Goal: Book appointment/travel/reservation

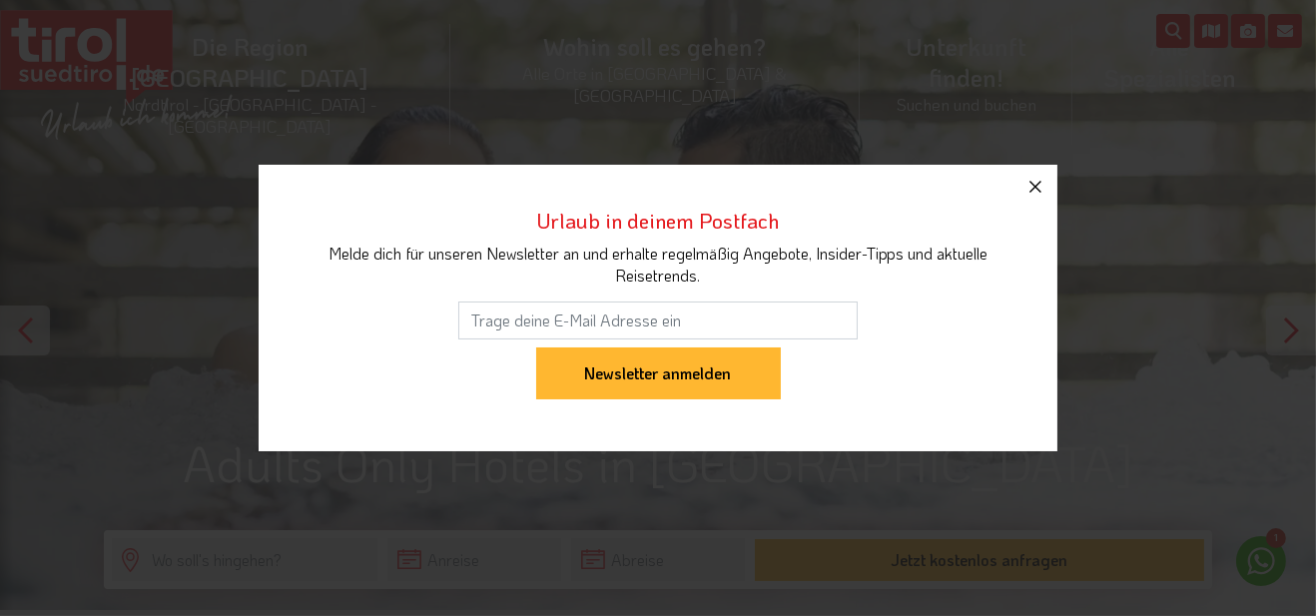
click at [1049, 209] on button "button" at bounding box center [1036, 187] width 44 height 44
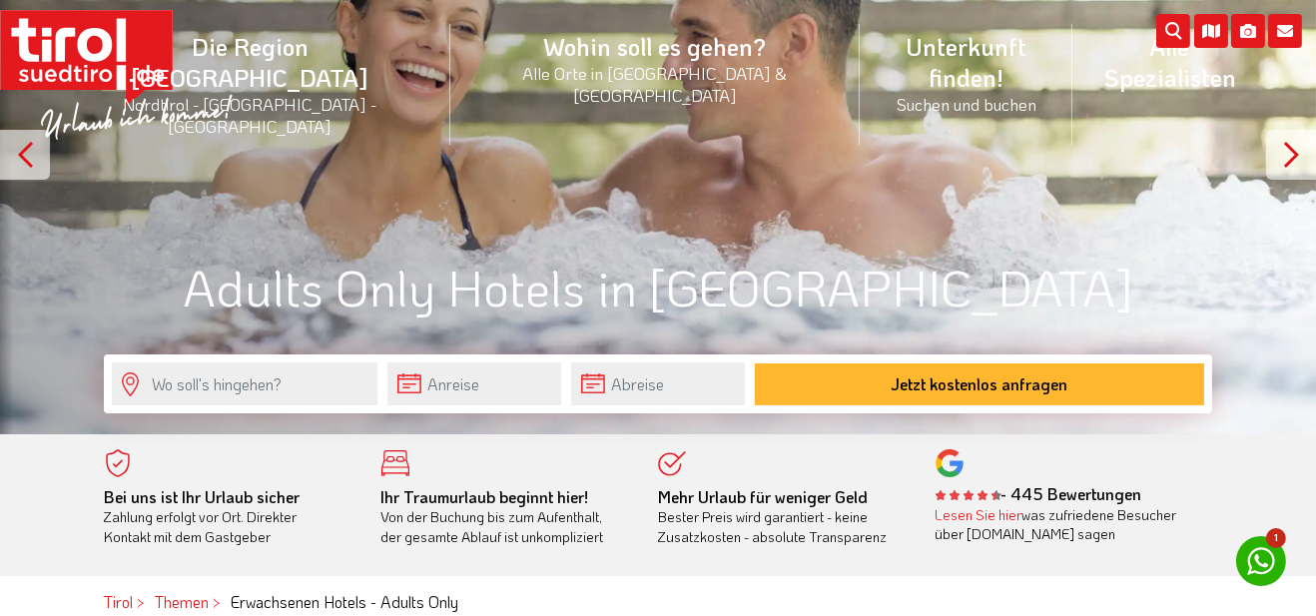
scroll to position [176, 0]
click at [519, 390] on body "Die Region [GEOGRAPHIC_DATA] [GEOGRAPHIC_DATA] - [GEOGRAPHIC_DATA] - [GEOGRAPHI…" at bounding box center [658, 132] width 1316 height 616
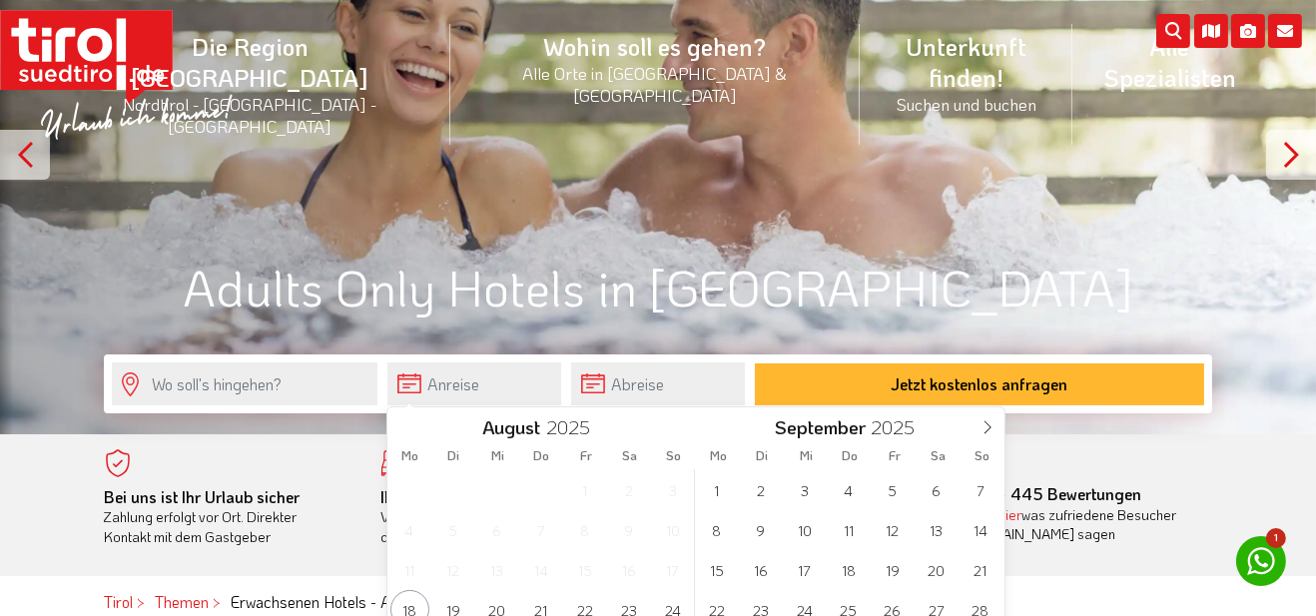
type input "[DATE]"
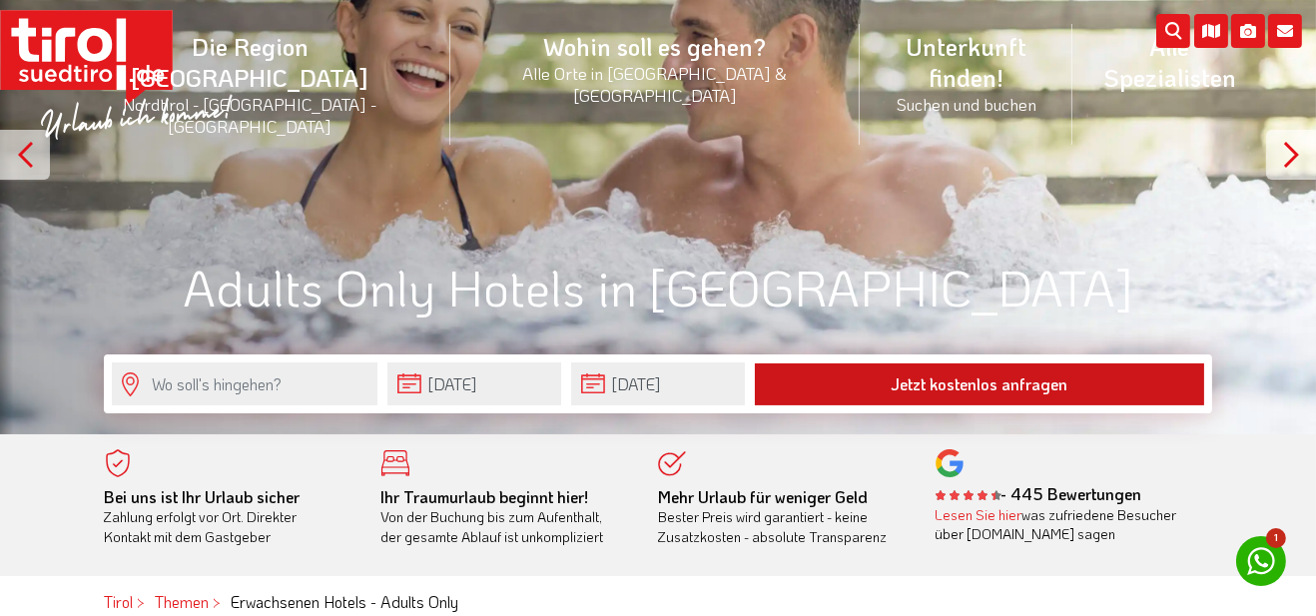
click at [1023, 383] on button "Jetzt kostenlos anfragen" at bounding box center [979, 385] width 449 height 42
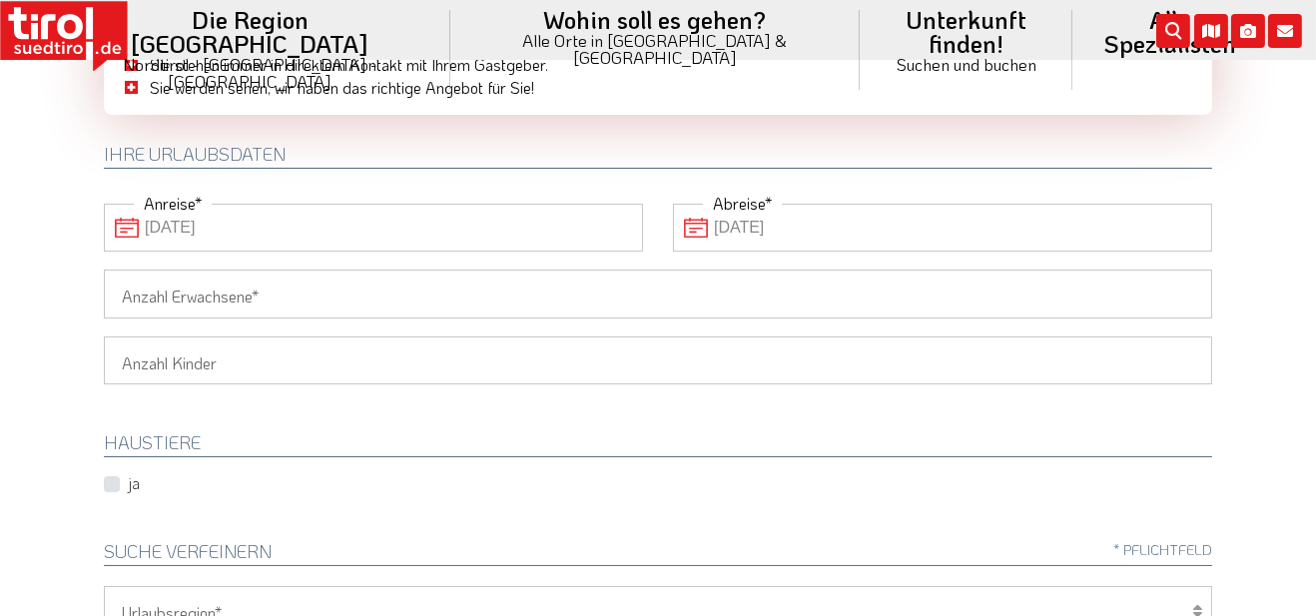
scroll to position [198, 0]
click at [449, 298] on input "Anzahl Erwachsene" at bounding box center [658, 292] width 1109 height 48
type input "2"
click at [506, 358] on select "1 2 3 4 5 6" at bounding box center [658, 359] width 1109 height 48
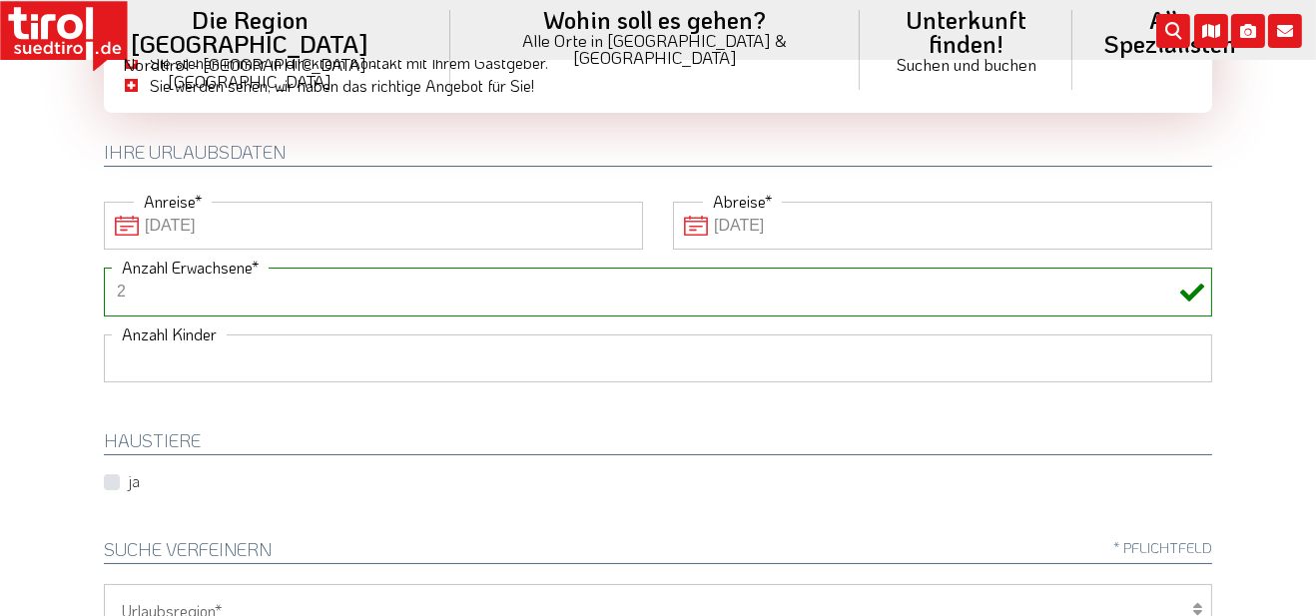
click at [1271, 331] on body "Die Region Tirol Nordtirol - Südtirol - Osttirol Tirol/Nordtirol" at bounding box center [658, 110] width 1316 height 616
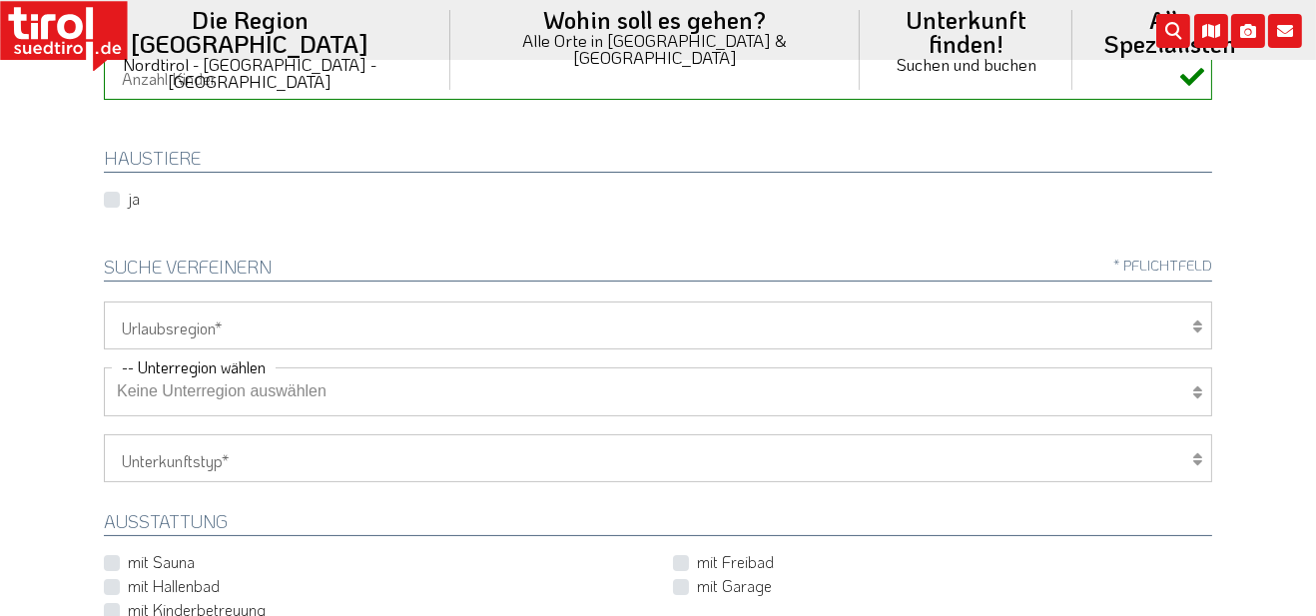
scroll to position [483, 0]
click at [370, 317] on select "Tirol/Nordtirol Osttirol Südtirol Tirols Nachbarn" at bounding box center [658, 323] width 1109 height 48
select select "7272"
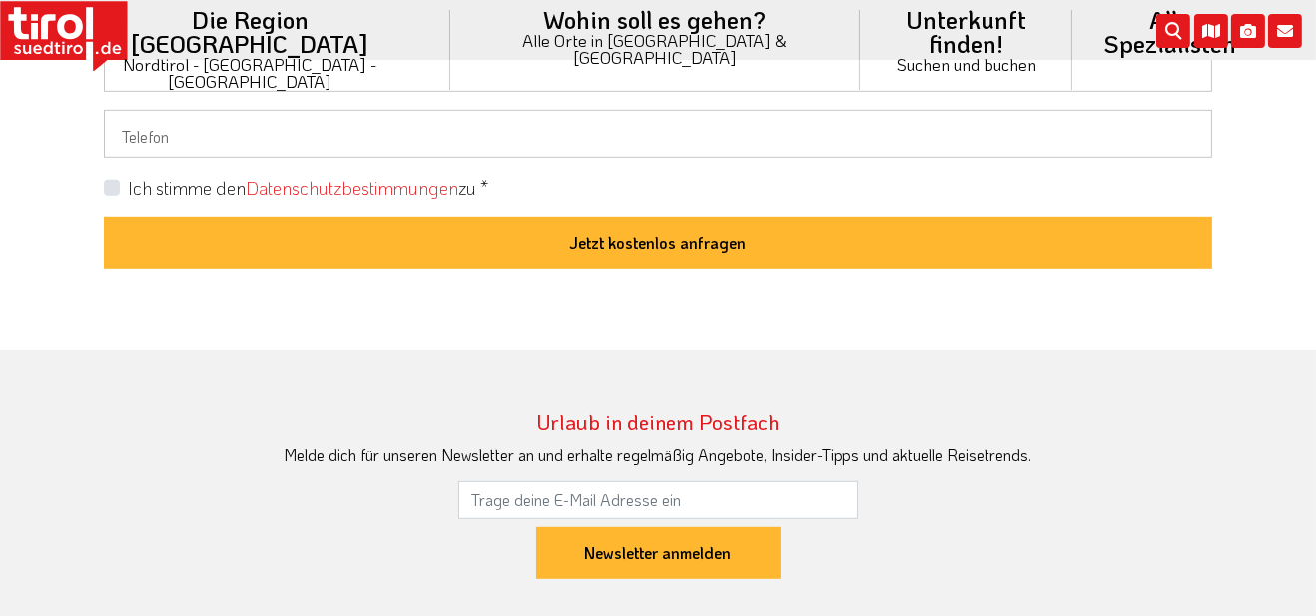
scroll to position [1873, 0]
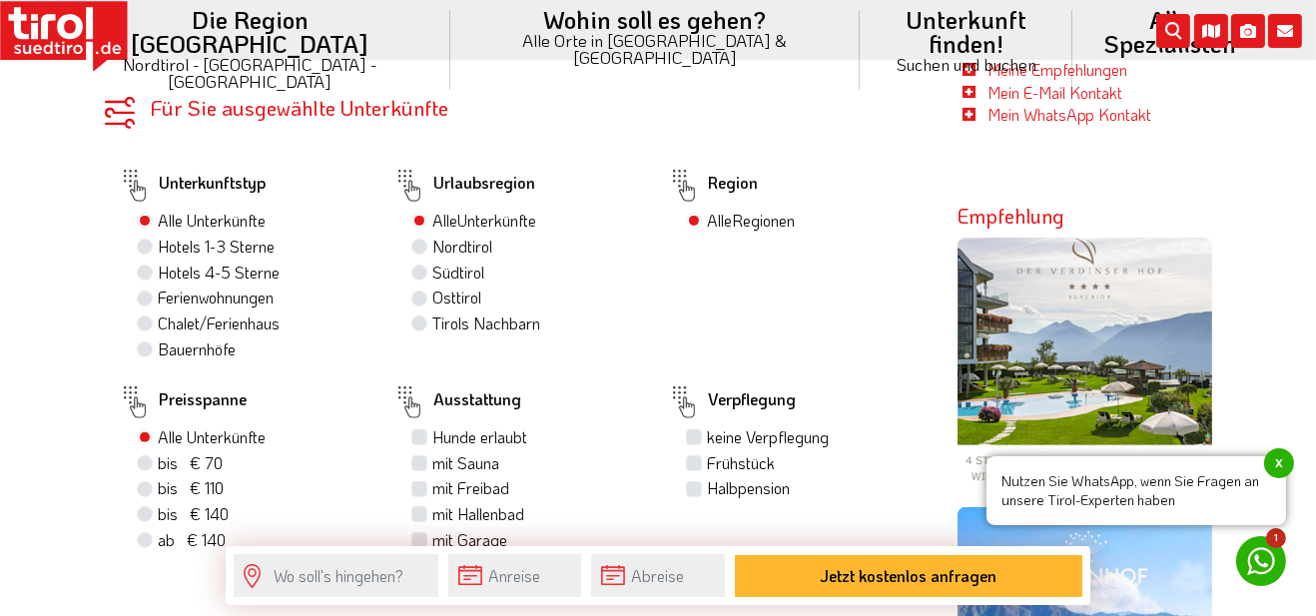
scroll to position [1127, 0]
click at [458, 275] on label "Südtirol" at bounding box center [458, 272] width 52 height 22
click at [428, 275] on input "Südtirol" at bounding box center [421, 271] width 13 height 13
radio input "true"
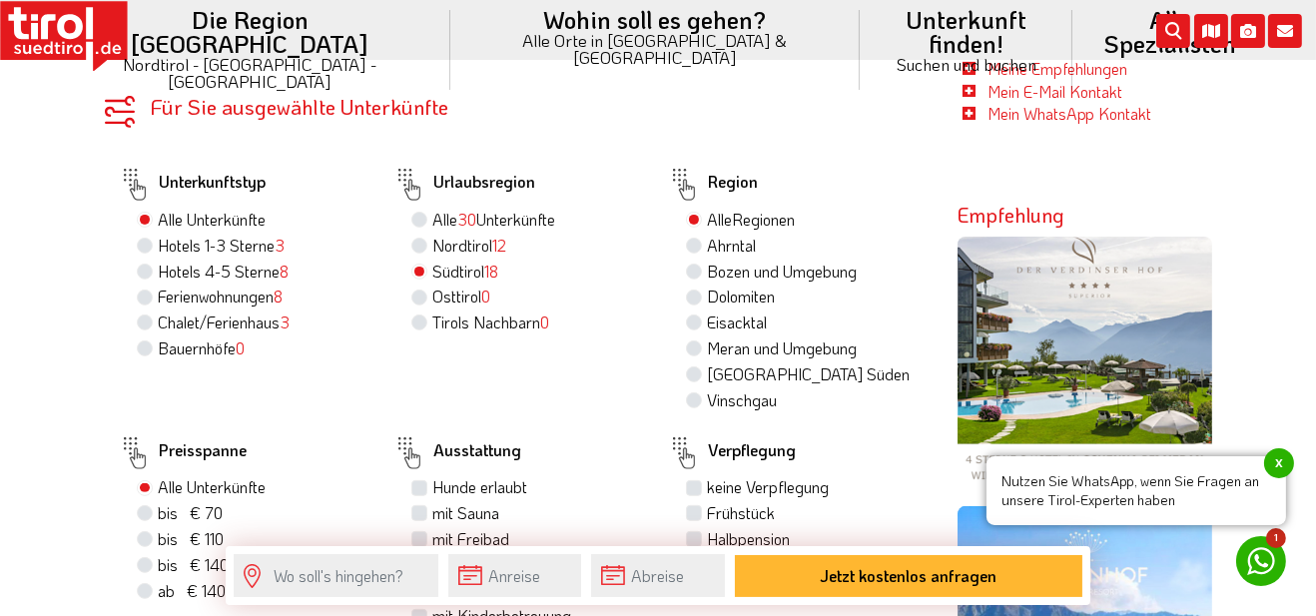
click at [827, 360] on label "Meran und Umgebung" at bounding box center [782, 349] width 150 height 22
click at [703, 355] on input "Meran und Umgebung" at bounding box center [696, 348] width 13 height 13
radio input "true"
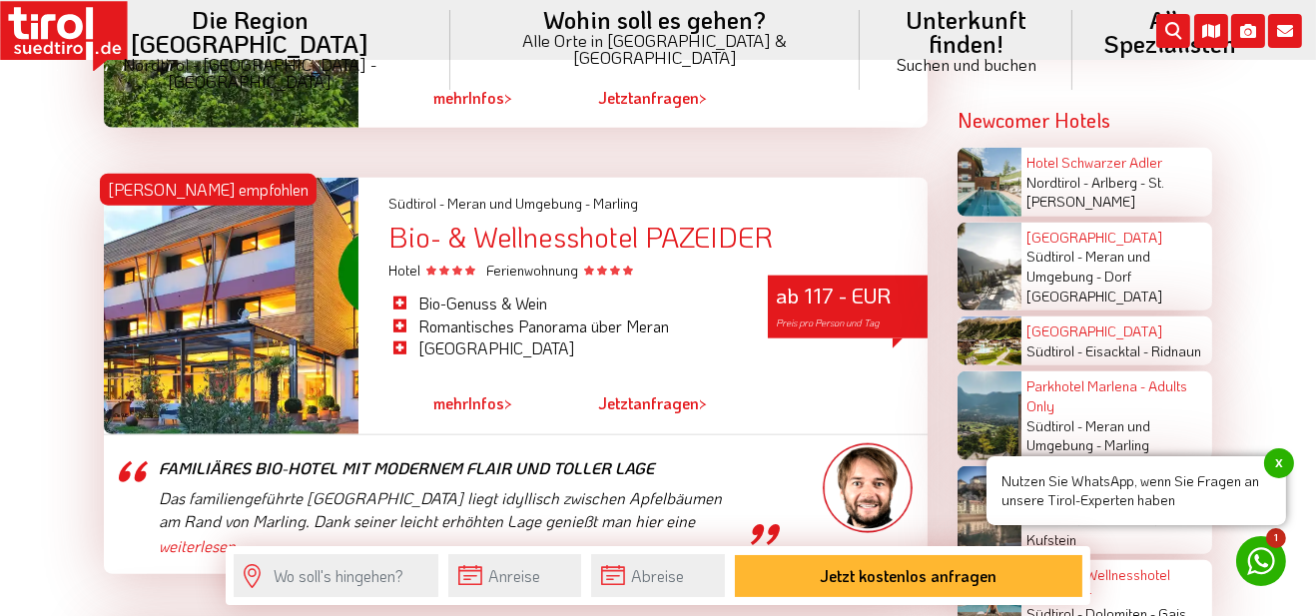
scroll to position [3454, 0]
click at [1173, 262] on div "Hotel Kronsbühel Südtirol - Meran und Umgebung - Dorf Tirol" at bounding box center [1117, 267] width 191 height 88
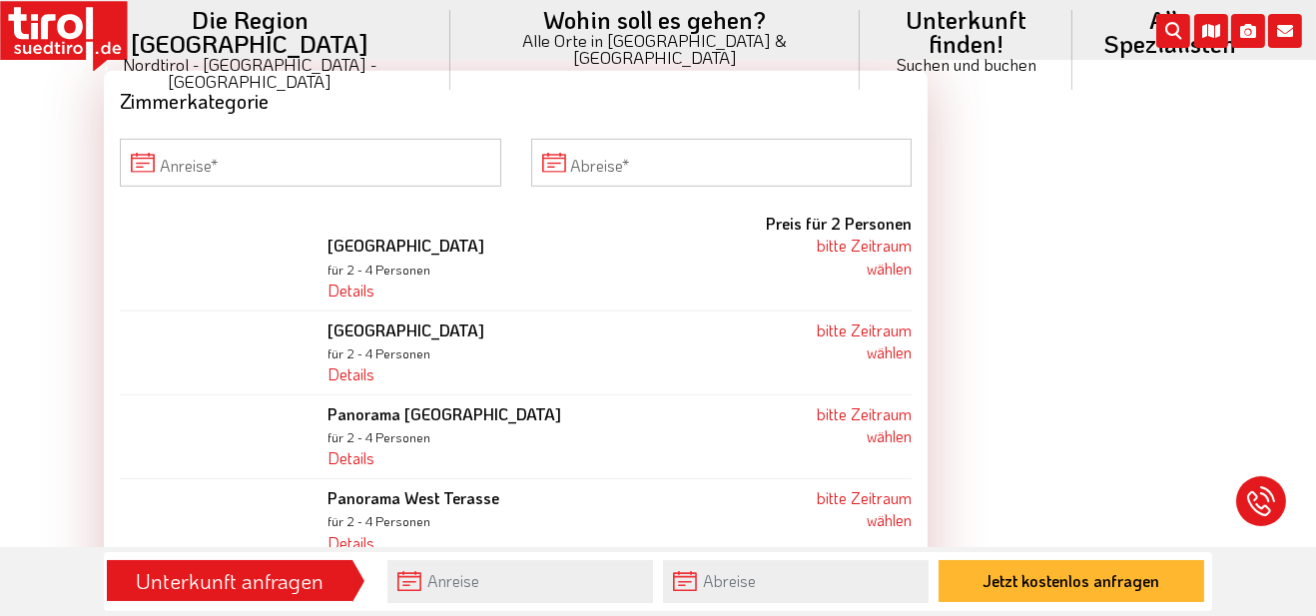
scroll to position [1966, 0]
